Goal: Transaction & Acquisition: Download file/media

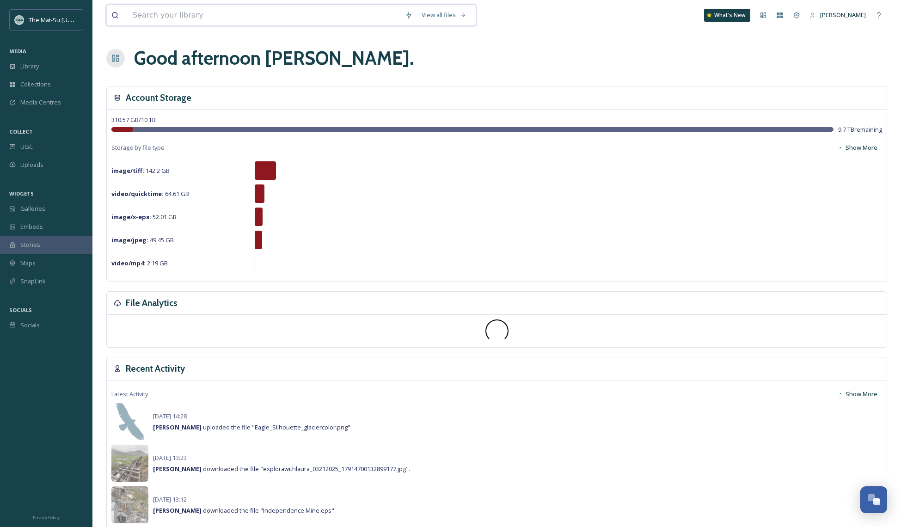
click at [206, 14] on input at bounding box center [264, 15] width 272 height 20
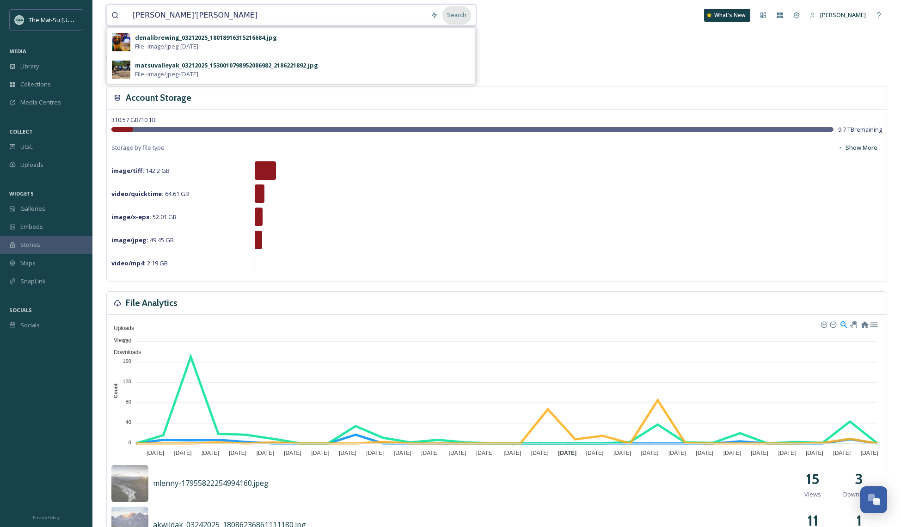
type input "[PERSON_NAME]'[PERSON_NAME]"
click at [458, 18] on div "Search" at bounding box center [456, 15] width 29 height 18
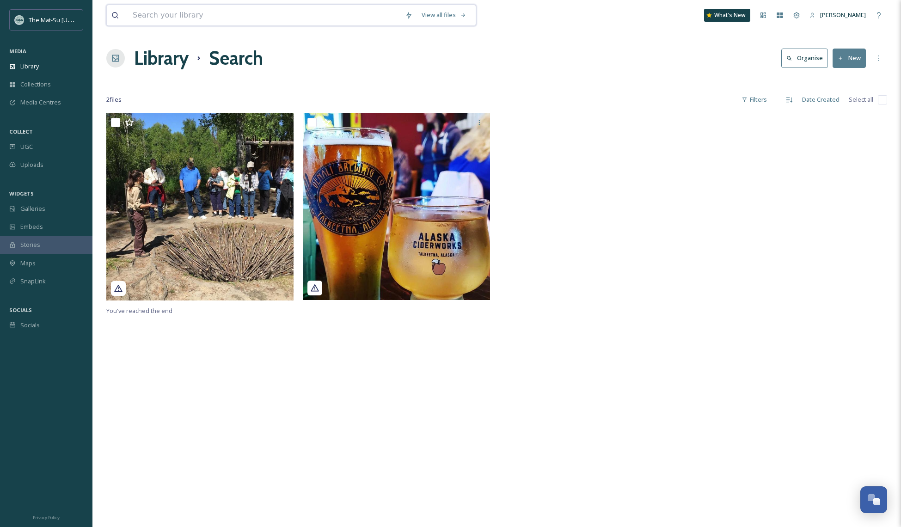
click at [193, 12] on input at bounding box center [264, 15] width 272 height 20
click at [145, 14] on input "Ahntna" at bounding box center [277, 15] width 298 height 20
type input "Ahtna"
click at [170, 17] on input at bounding box center [284, 15] width 261 height 20
type input "glacier"
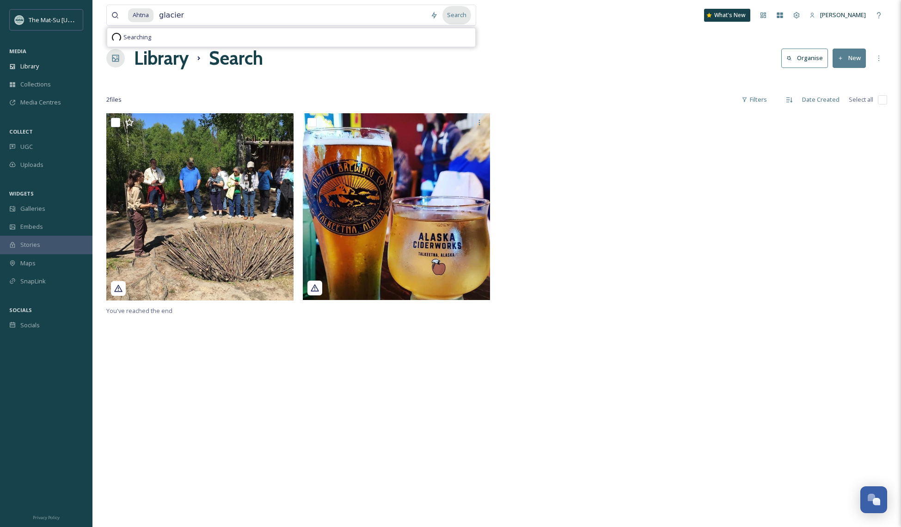
click at [461, 16] on div "Search" at bounding box center [456, 15] width 29 height 18
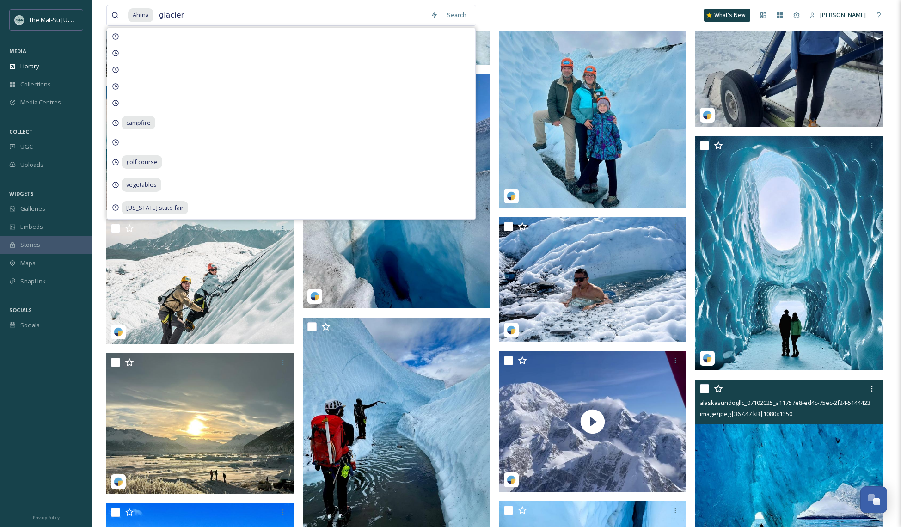
scroll to position [10547, 0]
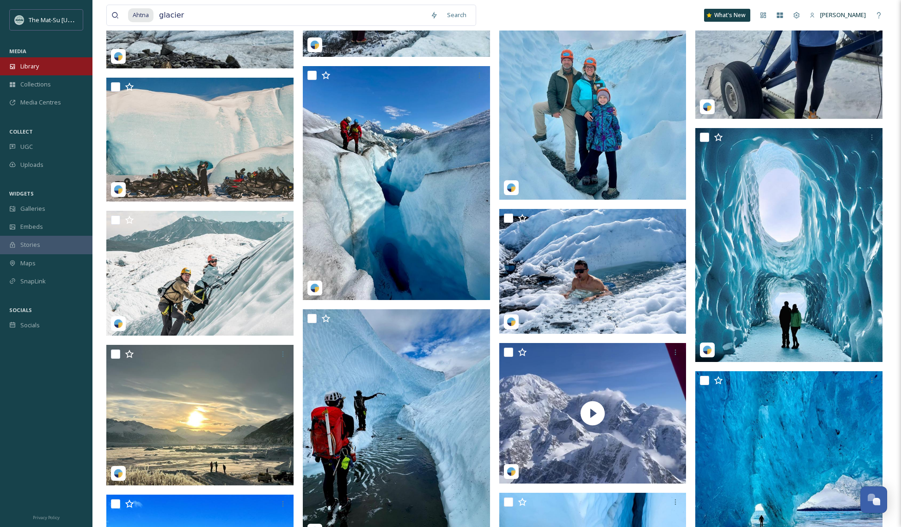
click at [40, 67] on div "Library" at bounding box center [46, 66] width 92 height 18
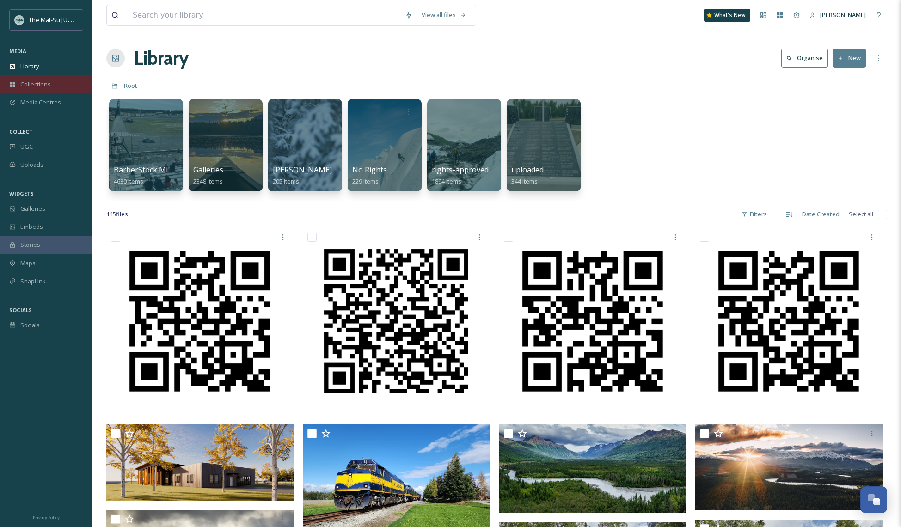
click at [61, 81] on div "Collections" at bounding box center [46, 84] width 92 height 18
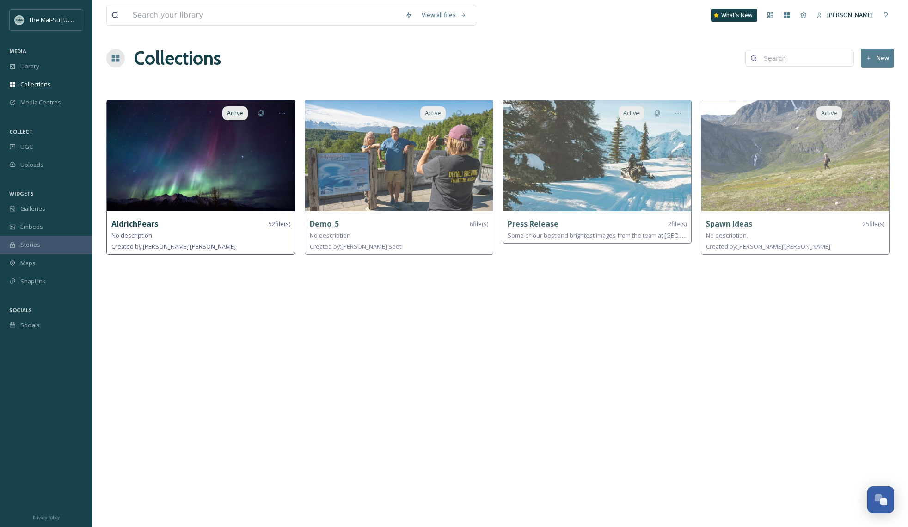
click at [188, 153] on img at bounding box center [201, 155] width 188 height 111
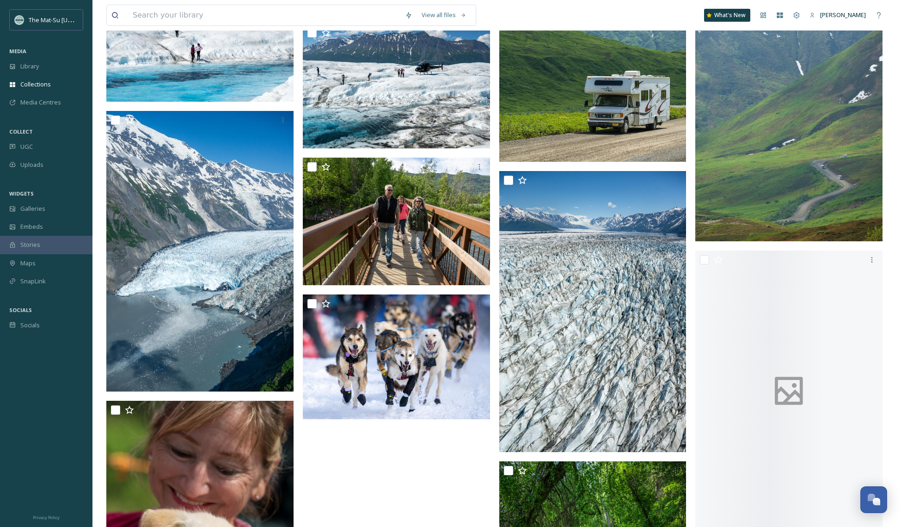
scroll to position [1825, 0]
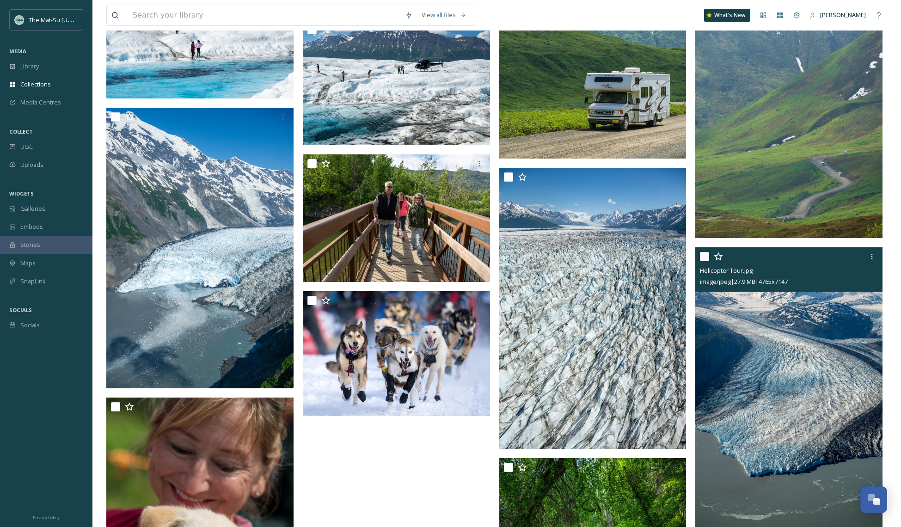
click at [807, 356] on img at bounding box center [788, 387] width 187 height 281
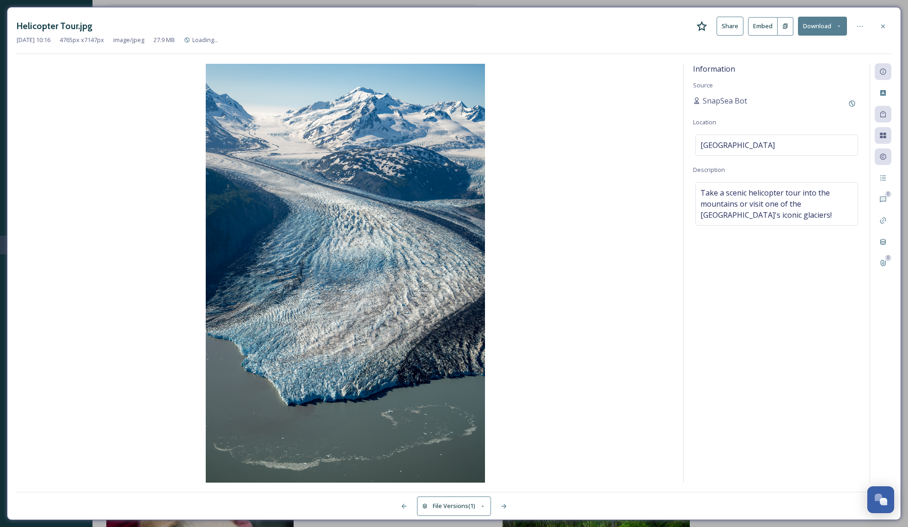
click at [814, 27] on button "Download" at bounding box center [822, 26] width 49 height 19
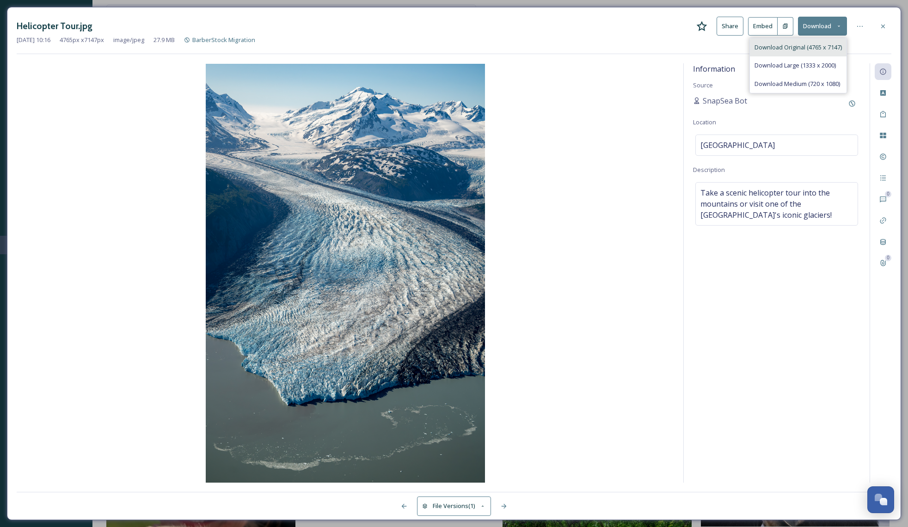
click at [812, 47] on span "Download Original (4765 x 7147)" at bounding box center [797, 47] width 87 height 9
click at [884, 27] on icon at bounding box center [882, 26] width 7 height 7
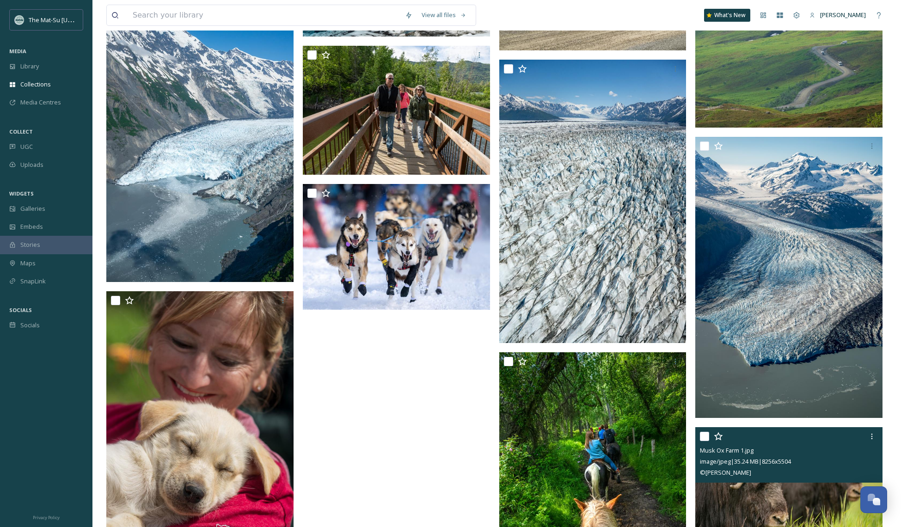
scroll to position [1946, 0]
